Goal: Task Accomplishment & Management: Manage account settings

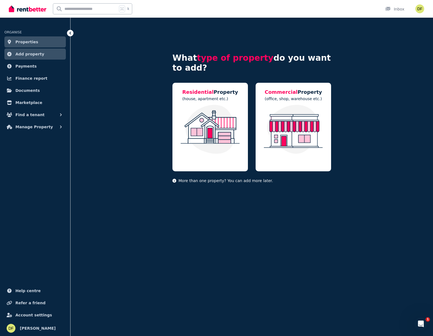
click at [31, 44] on span "Properties" at bounding box center [26, 42] width 23 height 7
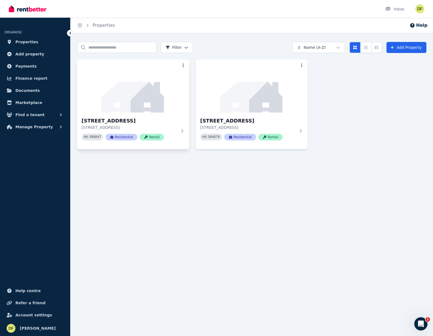
click at [180, 65] on html "Open main menu Inbox Open user menu ORGANISE Properties Add property Payments F…" at bounding box center [216, 168] width 433 height 336
click at [151, 69] on html "Open main menu Inbox Open user menu ORGANISE Properties Add property Payments F…" at bounding box center [216, 168] width 433 height 336
click at [113, 80] on img at bounding box center [133, 86] width 118 height 56
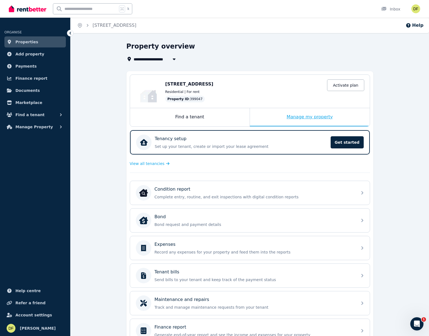
click at [313, 119] on div "Manage my property" at bounding box center [310, 117] width 120 height 18
click at [186, 118] on div "Find a tenant" at bounding box center [190, 117] width 120 height 18
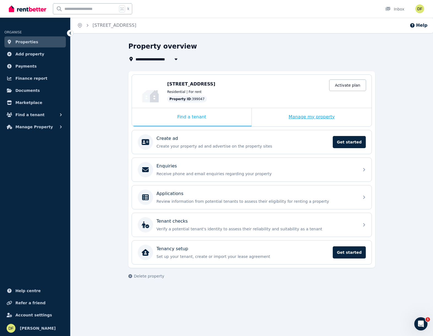
click at [307, 120] on div "Manage my property" at bounding box center [312, 117] width 120 height 18
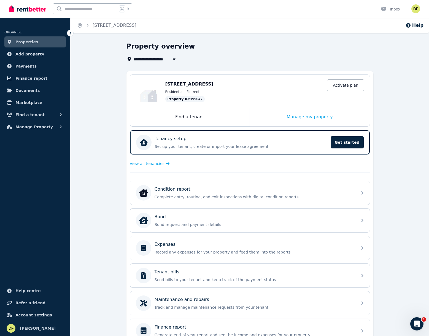
click at [188, 82] on span "[STREET_ADDRESS]" at bounding box center [189, 83] width 48 height 5
click at [189, 98] on div "Property ID : 399047" at bounding box center [185, 99] width 40 height 7
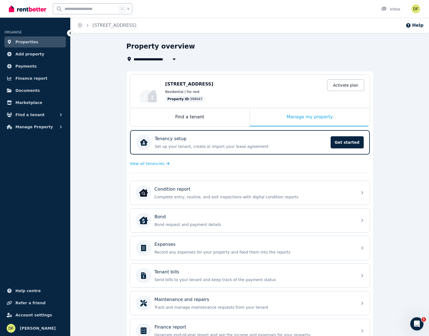
click at [177, 94] on div "[STREET_ADDRESS] Activate plan Residential | For rent Property ID : 399047 Acti…" at bounding box center [264, 91] width 199 height 22
click at [172, 59] on icon "button" at bounding box center [174, 59] width 6 height 4
type input "**********"
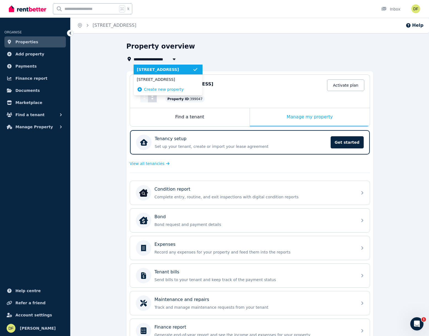
click at [177, 72] on li "[STREET_ADDRESS]" at bounding box center [168, 69] width 69 height 10
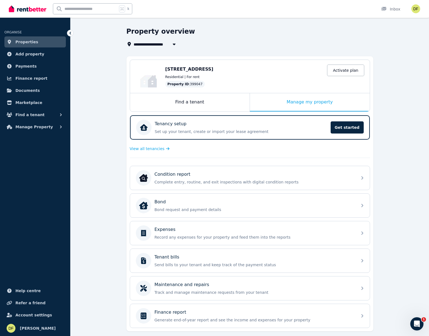
scroll to position [13, 0]
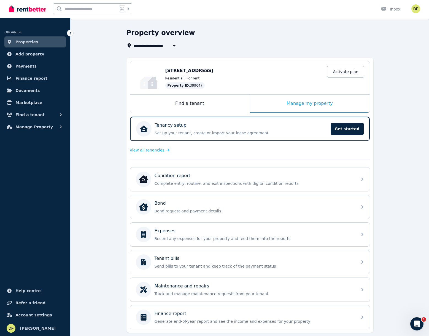
click at [26, 45] on span "Properties" at bounding box center [26, 42] width 23 height 7
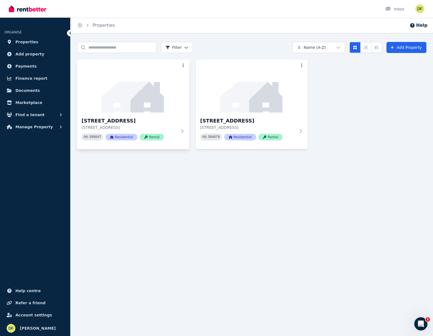
click at [182, 66] on html "Open main menu Inbox Open user menu ORGANISE Properties Add property Payments F…" at bounding box center [216, 168] width 433 height 336
click at [168, 76] on link "View Property" at bounding box center [160, 77] width 51 height 8
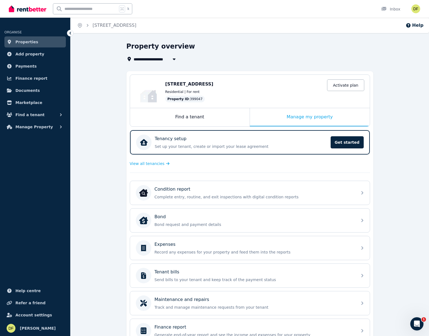
click at [49, 41] on link "Properties" at bounding box center [34, 41] width 61 height 11
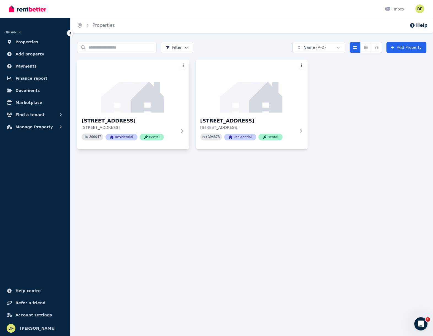
click at [184, 67] on html "Open main menu Inbox Open user menu ORGANISE Properties Add property Payments F…" at bounding box center [216, 168] width 433 height 336
click at [164, 122] on span "Rename Property" at bounding box center [159, 120] width 29 height 4
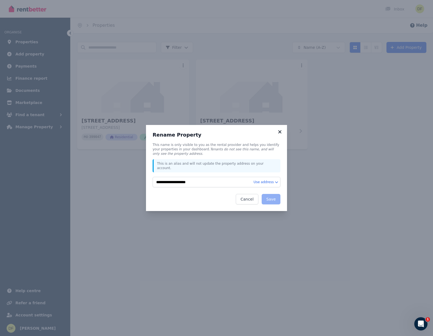
click at [280, 133] on icon at bounding box center [279, 131] width 3 height 3
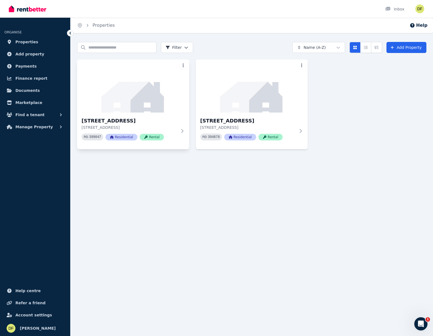
click at [181, 63] on html "Open main menu Inbox Open user menu ORGANISE Properties Add property Payments F…" at bounding box center [216, 168] width 433 height 336
click at [165, 127] on span "Update photo" at bounding box center [156, 128] width 23 height 4
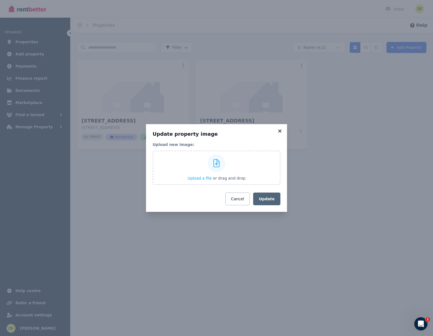
click at [280, 132] on icon at bounding box center [279, 130] width 3 height 3
